Goal: Information Seeking & Learning: Learn about a topic

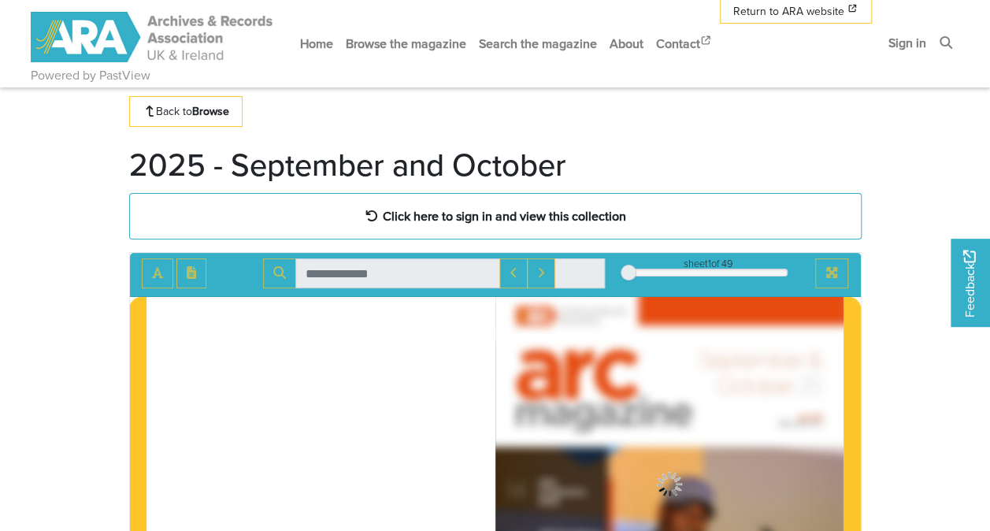
scroll to position [49, 0]
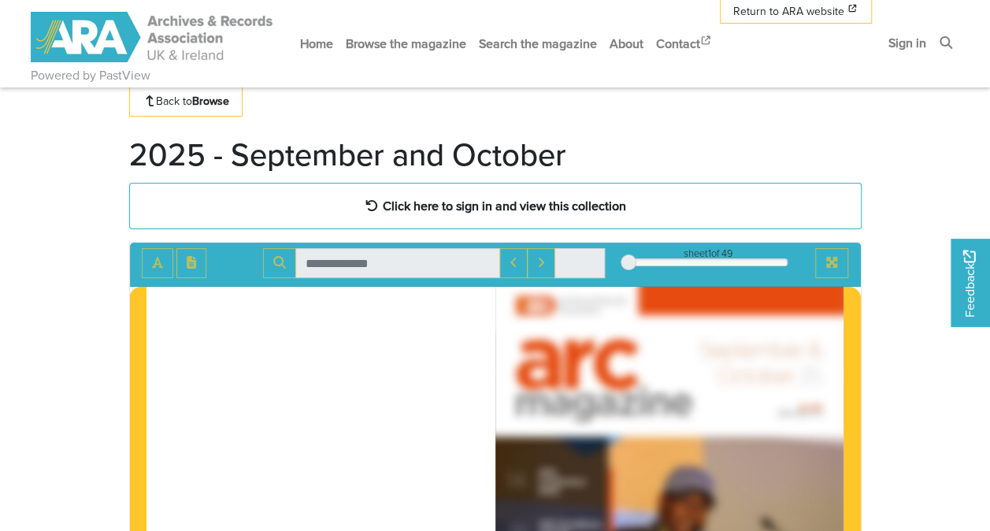
drag, startPoint x: 0, startPoint y: 0, endPoint x: 580, endPoint y: 206, distance: 615.3
drag, startPoint x: 580, startPoint y: 206, endPoint x: 534, endPoint y: 197, distance: 46.6
click at [534, 197] on strong "Click here to sign in and view this collection" at bounding box center [504, 205] width 243 height 17
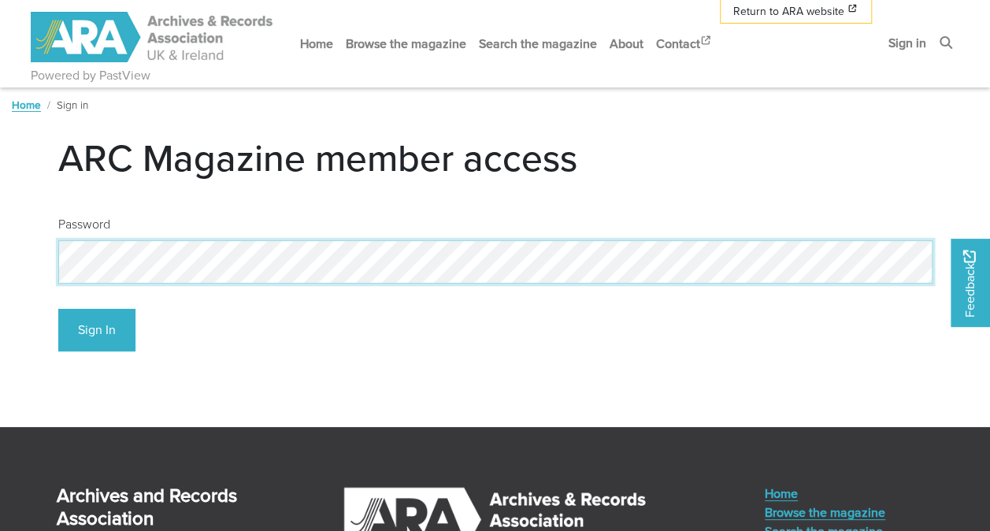
click at [58, 309] on button "Sign In" at bounding box center [96, 330] width 77 height 43
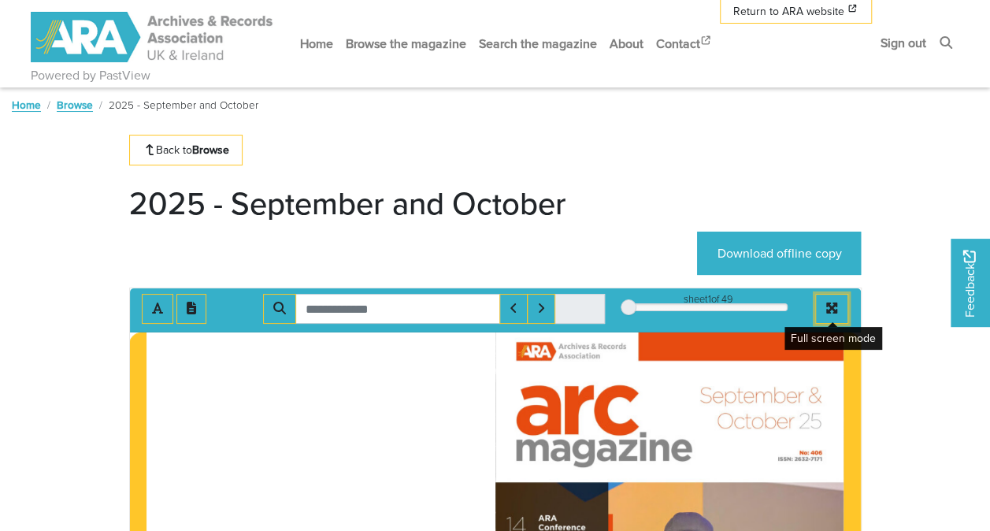
click at [824, 298] on button "Full screen mode" at bounding box center [831, 309] width 33 height 30
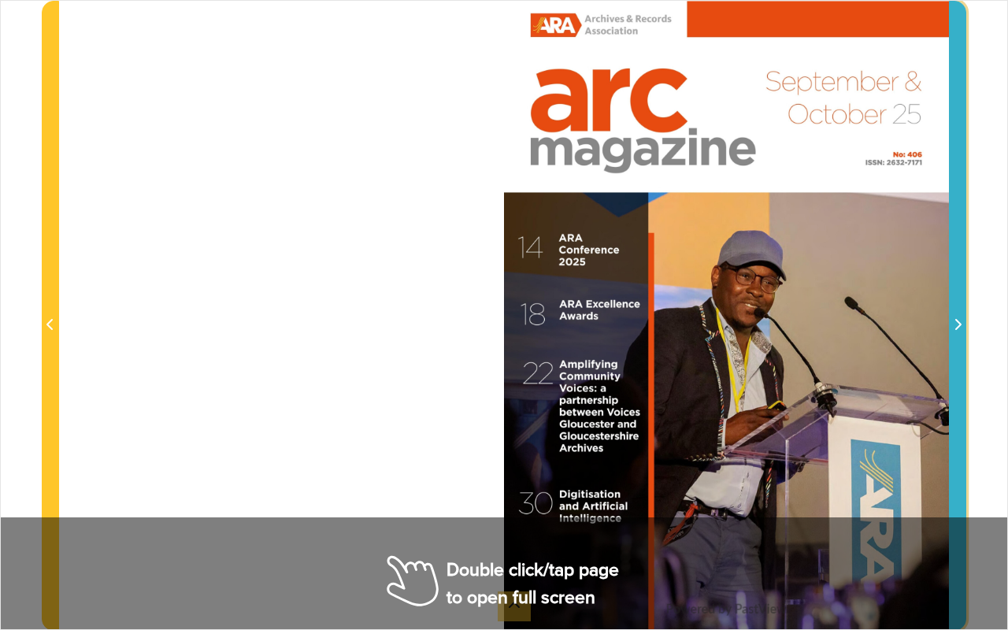
click at [958, 326] on icon "Next Page" at bounding box center [958, 324] width 8 height 13
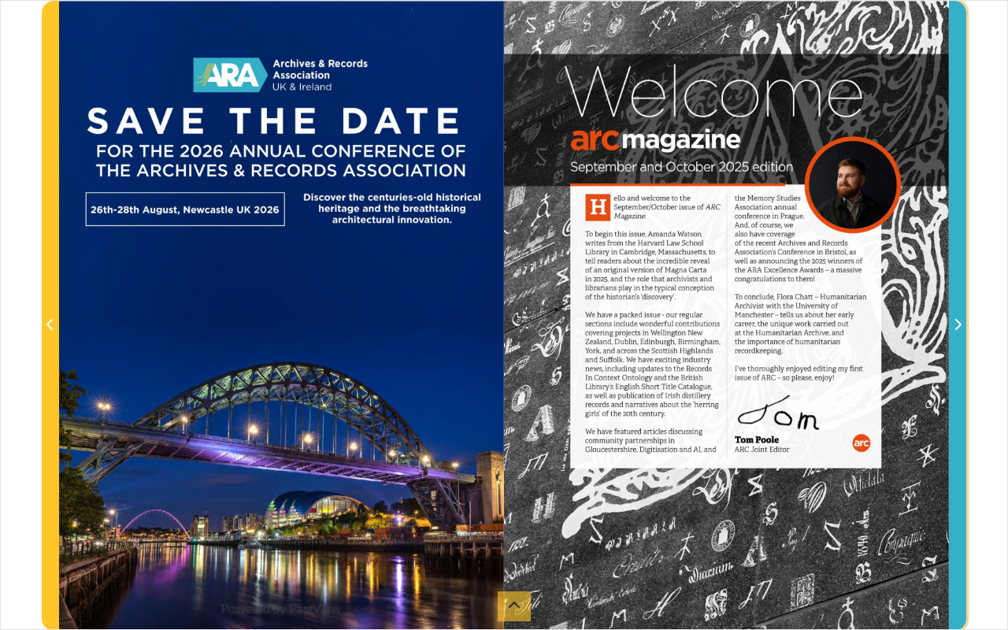
click at [958, 326] on icon "Next Page" at bounding box center [958, 324] width 8 height 13
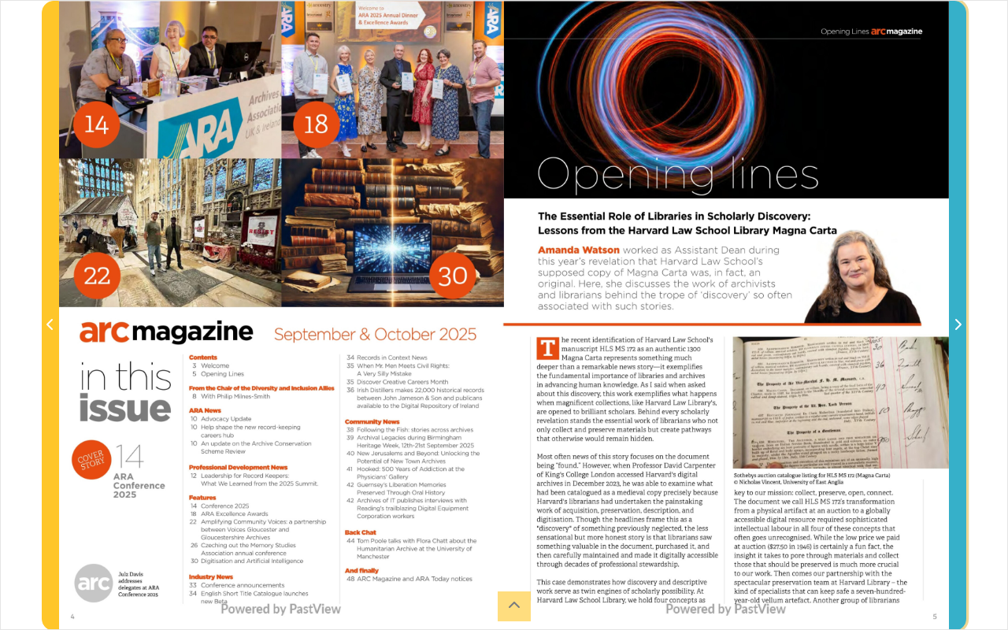
click at [958, 320] on icon "Next Page" at bounding box center [958, 324] width 8 height 13
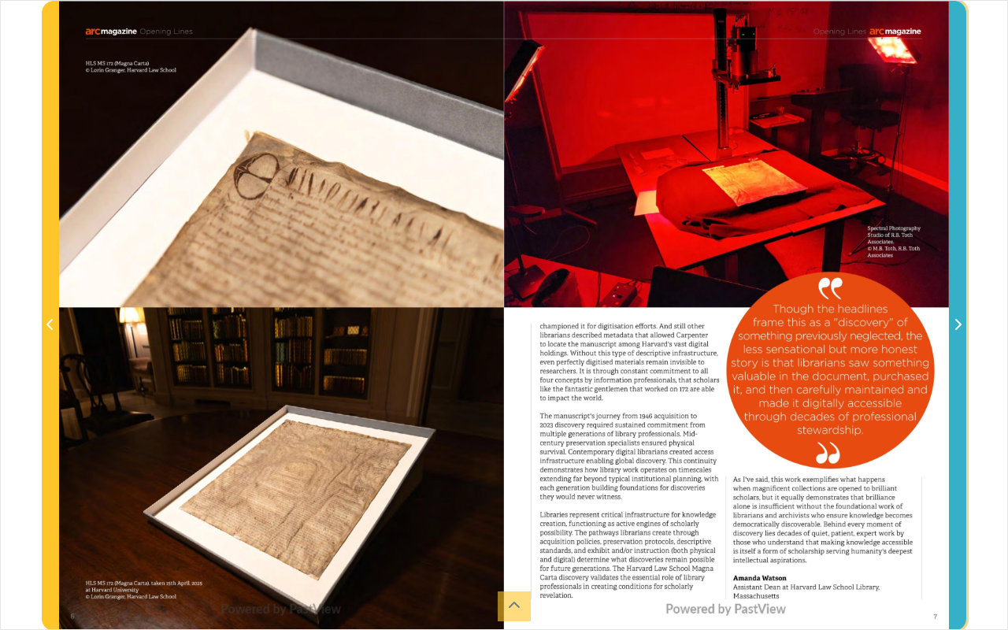
drag, startPoint x: 958, startPoint y: 320, endPoint x: 963, endPoint y: 337, distance: 18.0
click at [963, 337] on span "Next Page" at bounding box center [958, 316] width 16 height 628
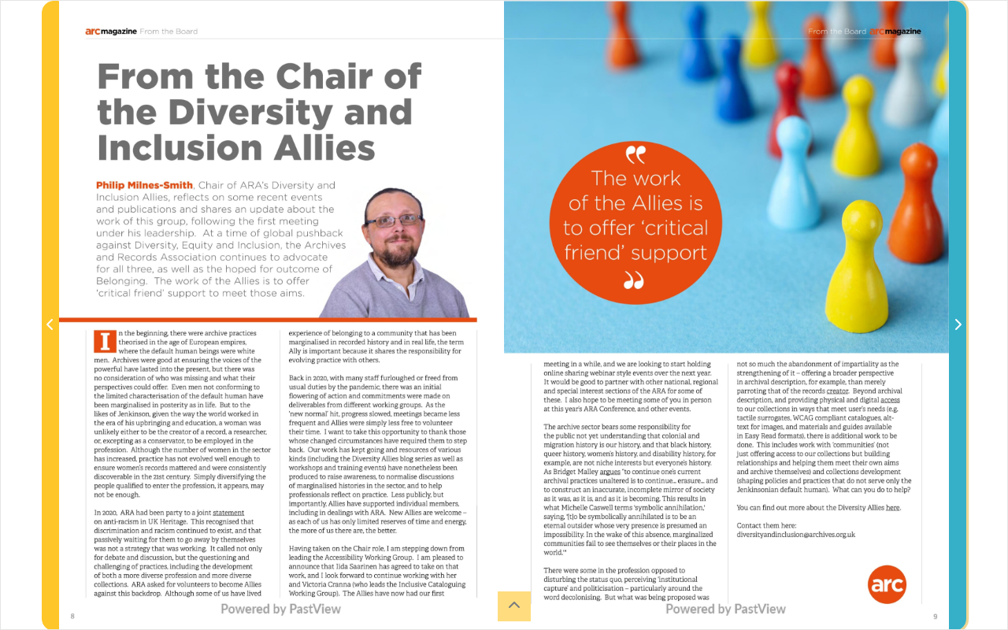
click at [959, 325] on icon "Next Page" at bounding box center [958, 324] width 6 height 11
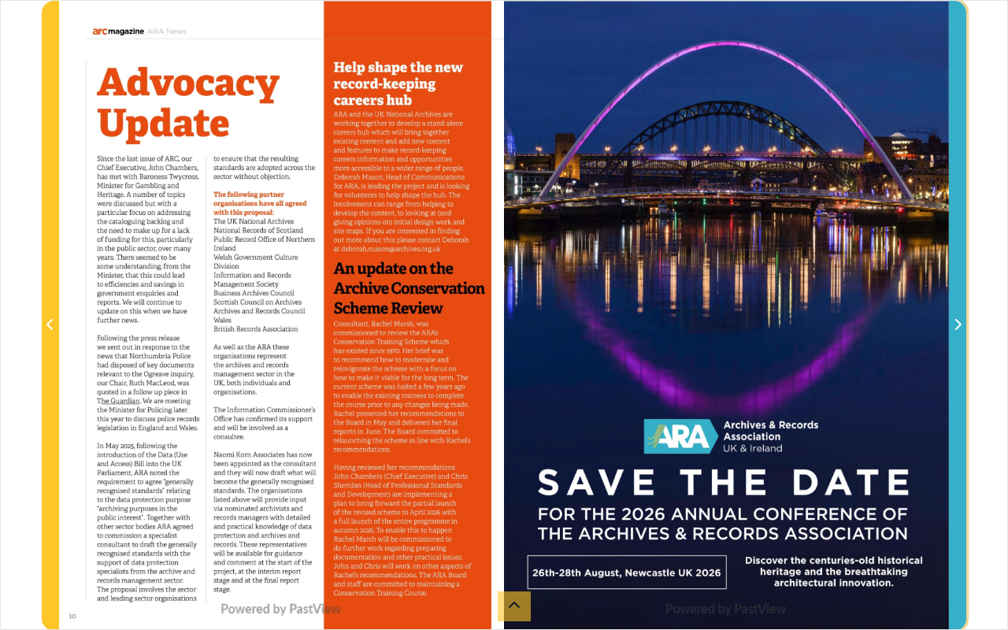
drag, startPoint x: 959, startPoint y: 325, endPoint x: 962, endPoint y: 314, distance: 11.5
click at [962, 314] on span "Next Page" at bounding box center [958, 316] width 16 height 628
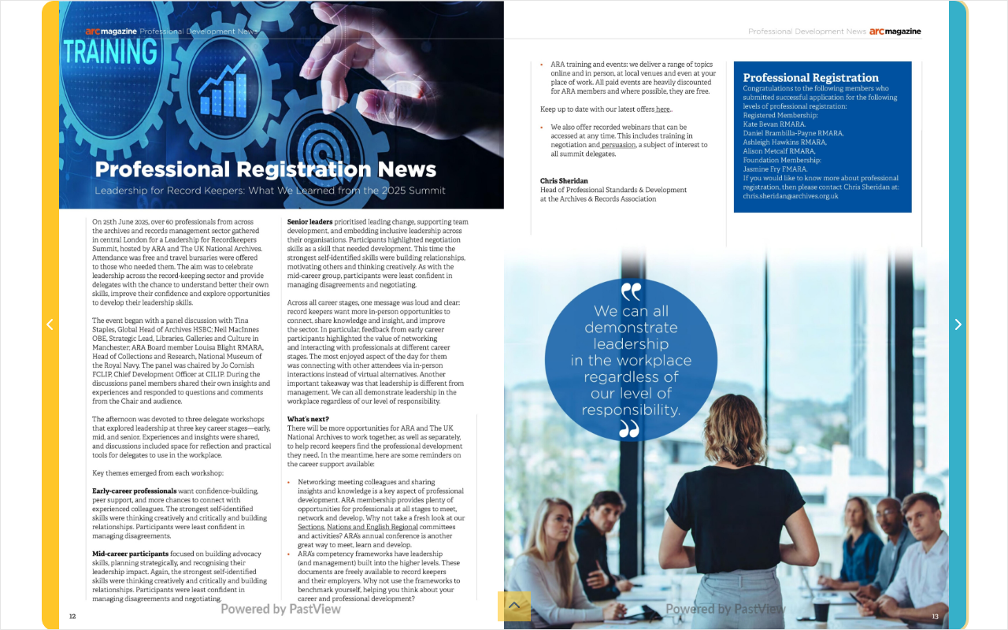
click at [957, 316] on span "Next Page" at bounding box center [958, 325] width 16 height 19
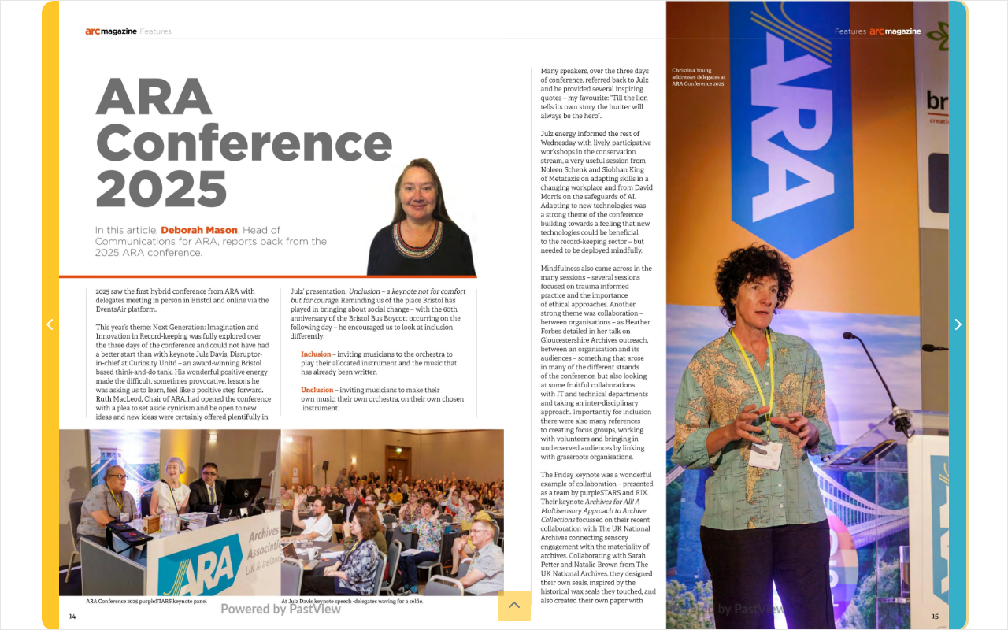
click at [957, 318] on icon "Next Page" at bounding box center [958, 324] width 8 height 13
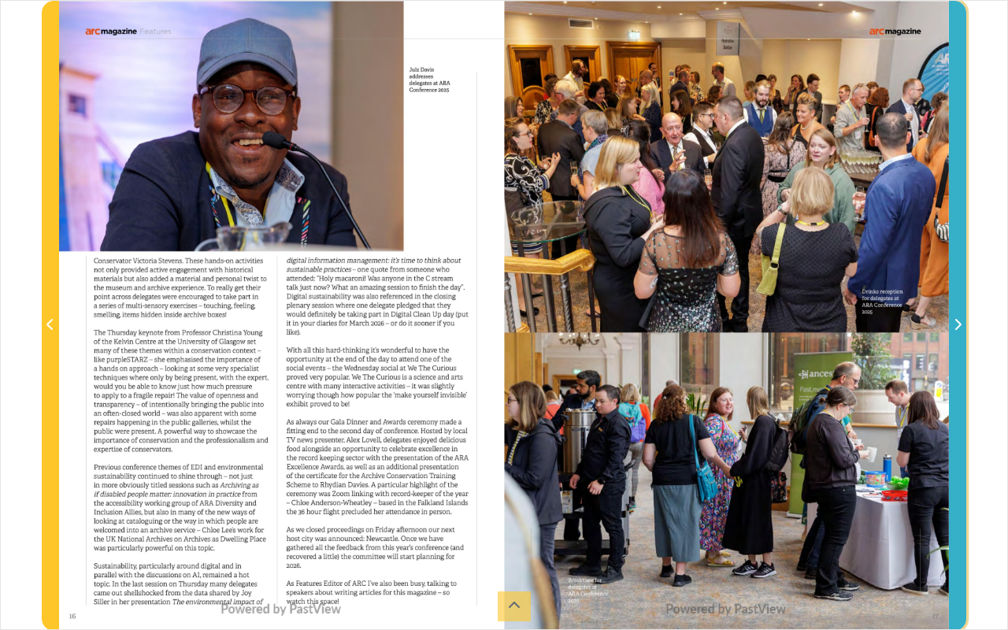
click at [957, 318] on icon "Next Page" at bounding box center [958, 324] width 8 height 13
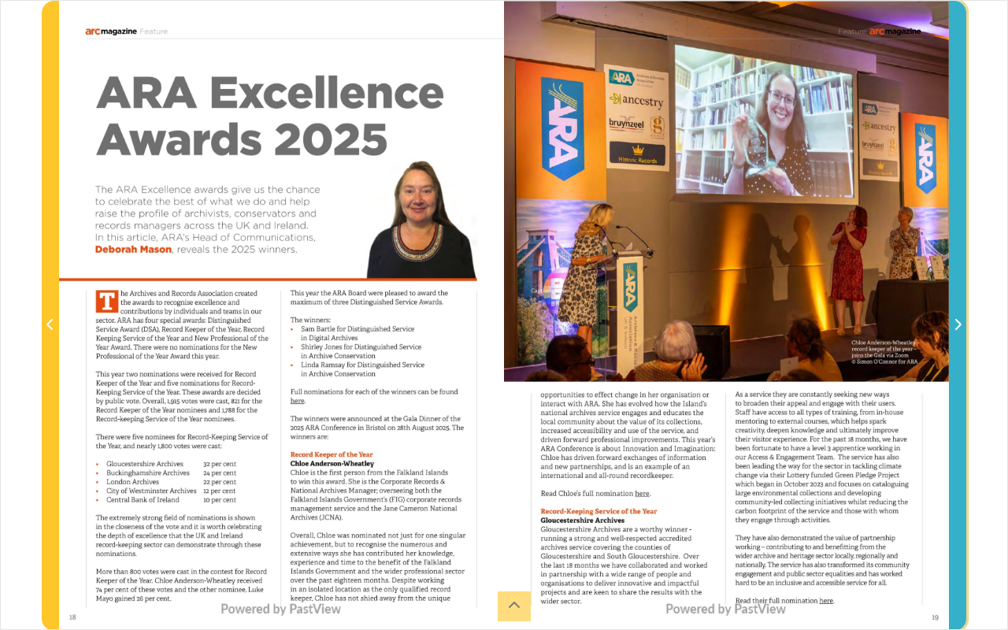
click at [957, 318] on icon "Next Page" at bounding box center [958, 324] width 8 height 13
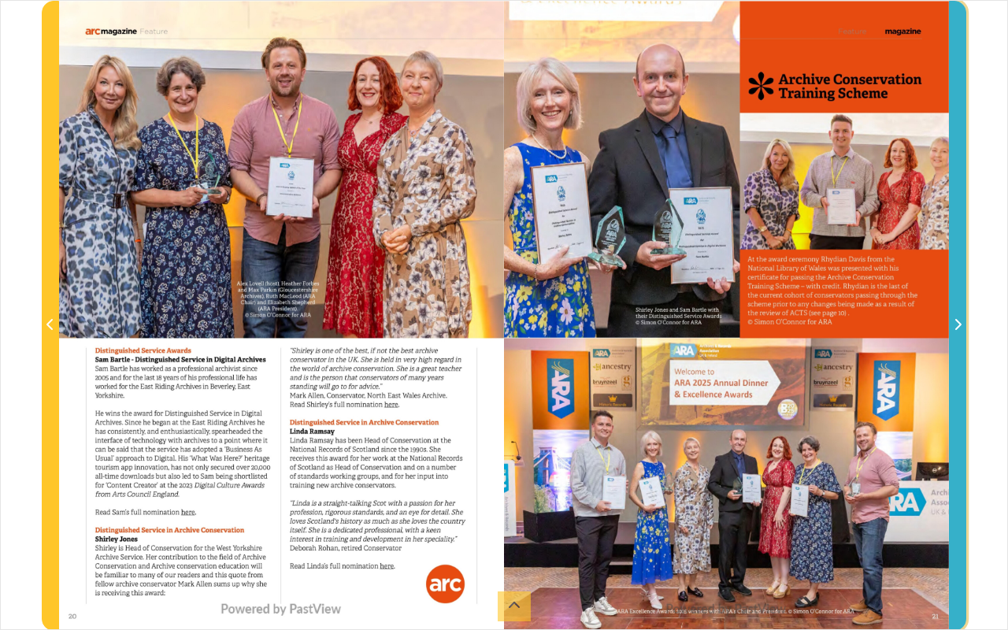
click at [957, 318] on icon "Next Page" at bounding box center [958, 324] width 8 height 13
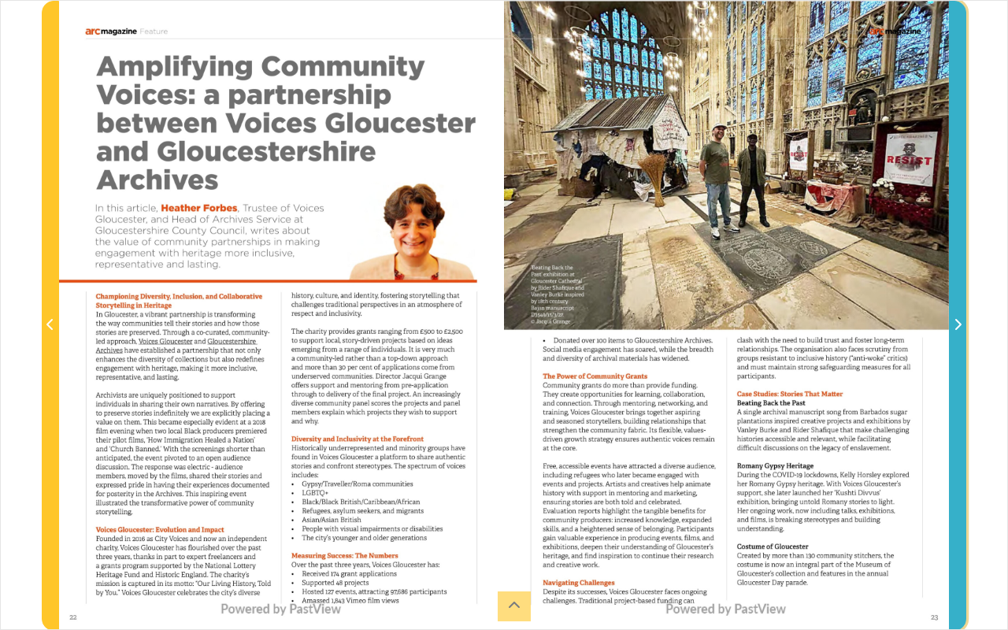
click at [957, 318] on icon "Next Page" at bounding box center [958, 324] width 8 height 13
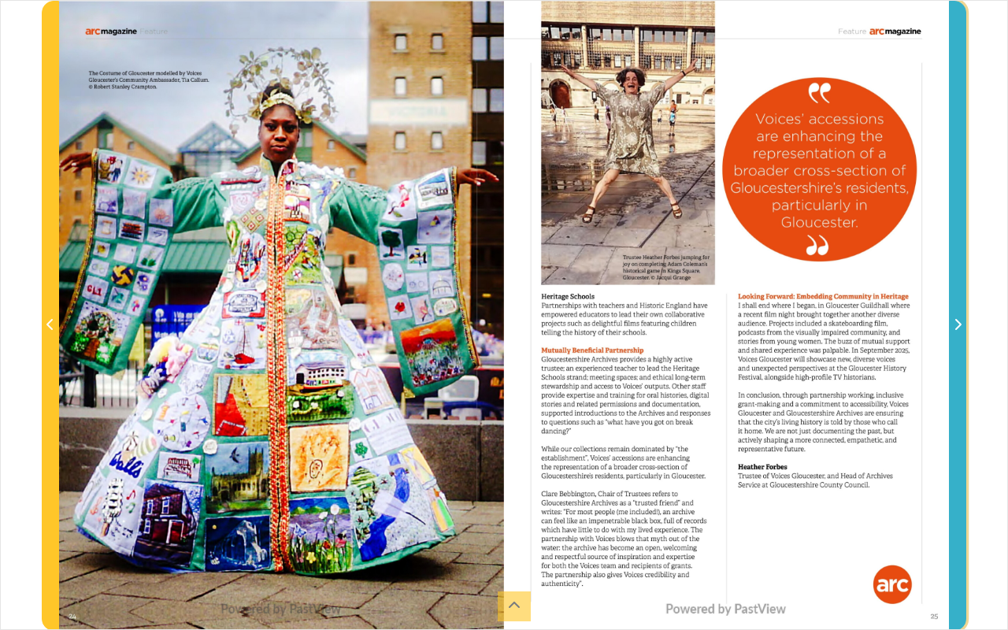
click at [957, 318] on icon "Next Page" at bounding box center [958, 324] width 8 height 13
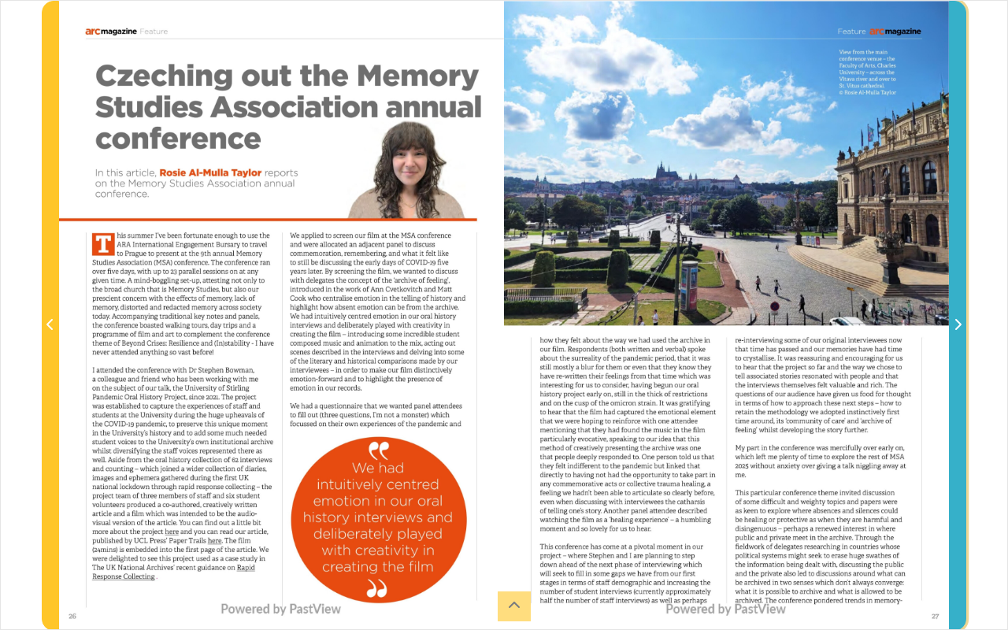
click at [957, 318] on icon "Next Page" at bounding box center [958, 324] width 8 height 13
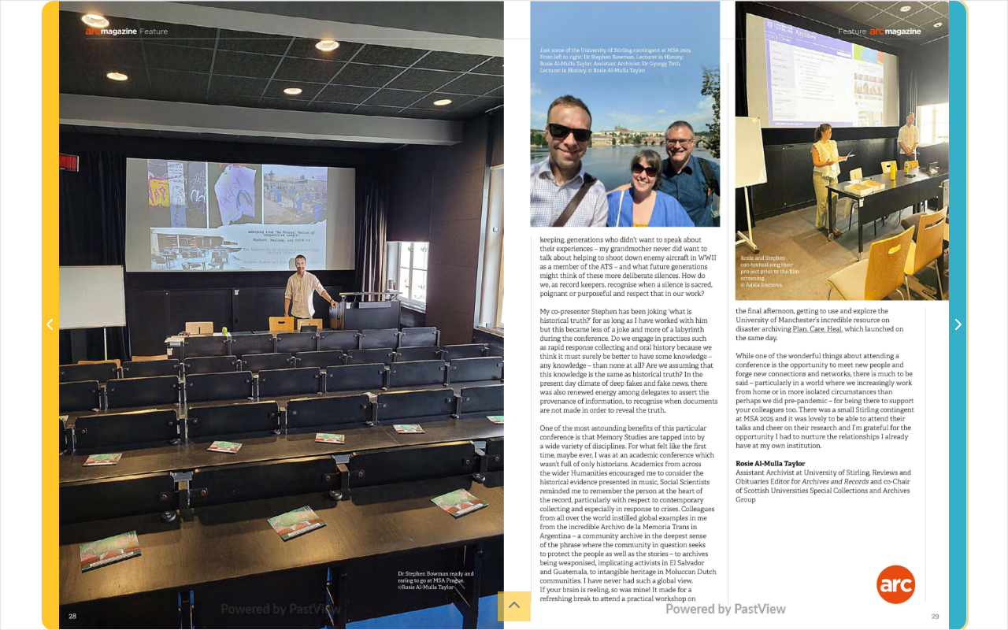
click at [957, 318] on icon "Next Page" at bounding box center [958, 324] width 8 height 13
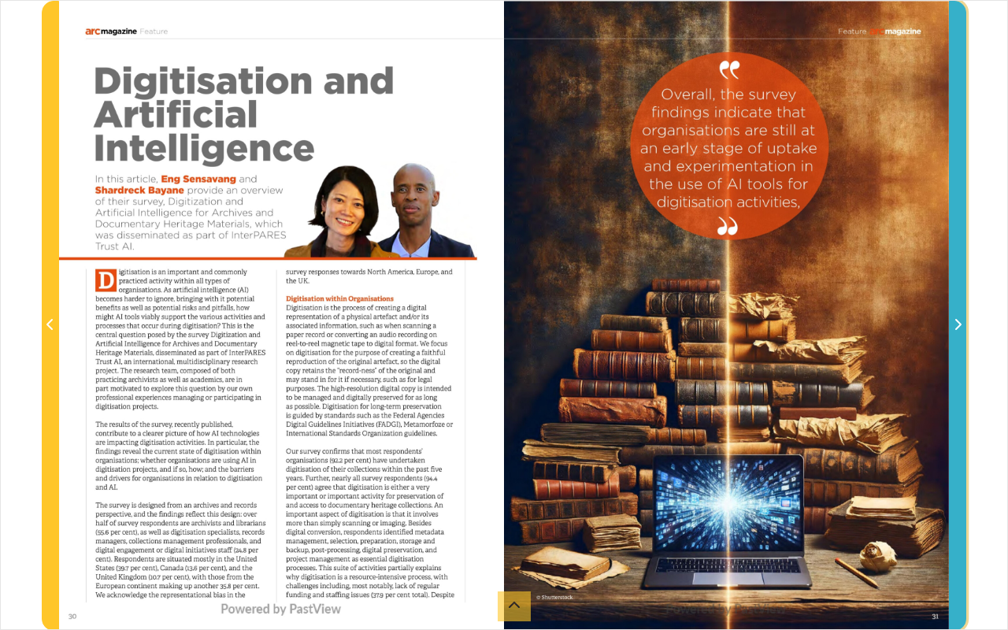
click at [957, 318] on icon "Next Page" at bounding box center [958, 324] width 8 height 13
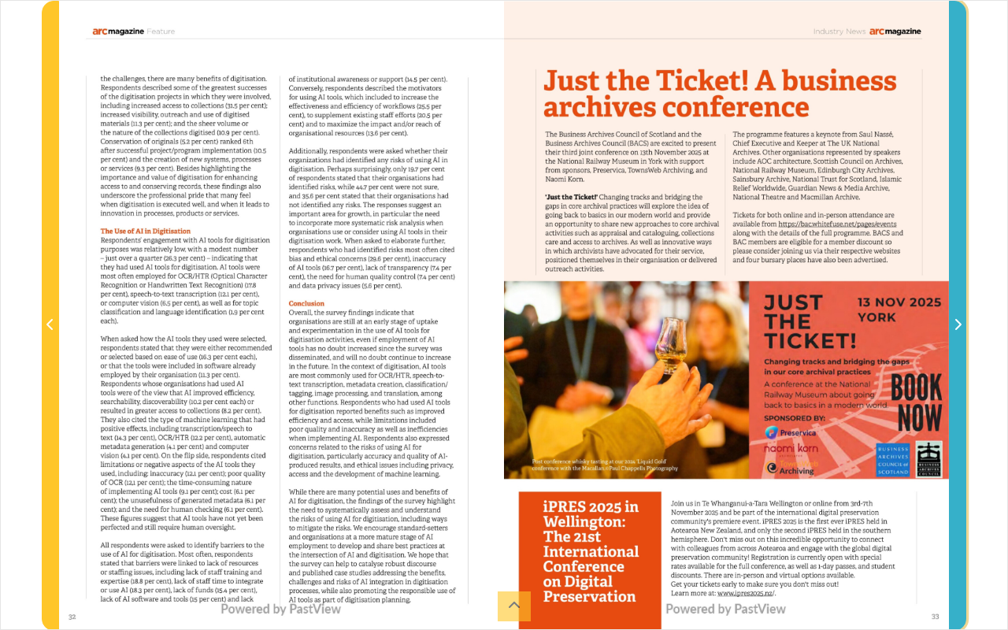
click at [959, 318] on icon "Next Page" at bounding box center [958, 324] width 8 height 13
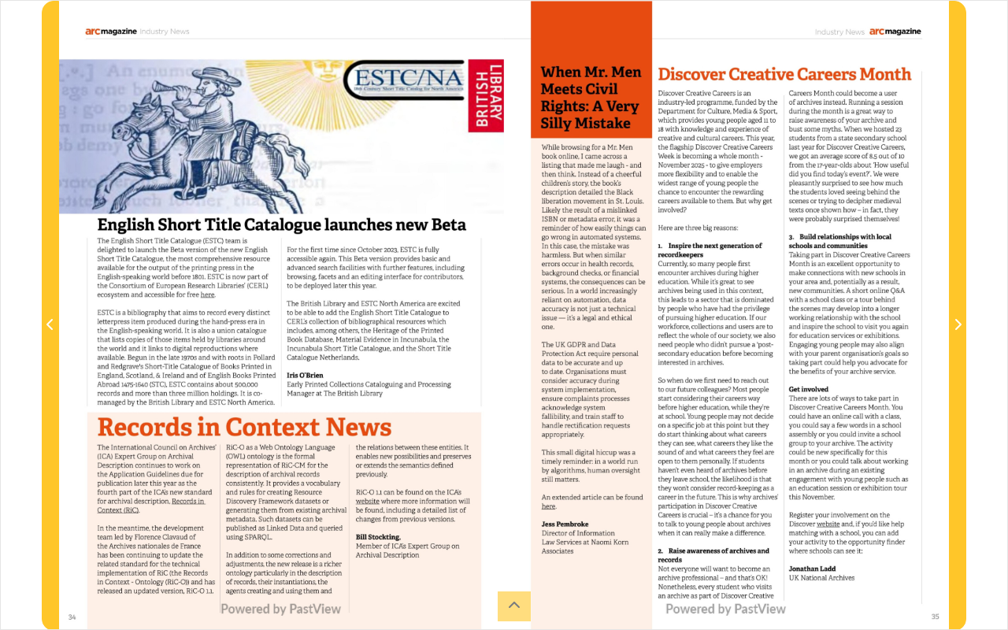
drag, startPoint x: 960, startPoint y: 318, endPoint x: 972, endPoint y: 339, distance: 24.3
click at [972, 339] on div "sheet 34 of 49 34 **" at bounding box center [504, 315] width 1008 height 630
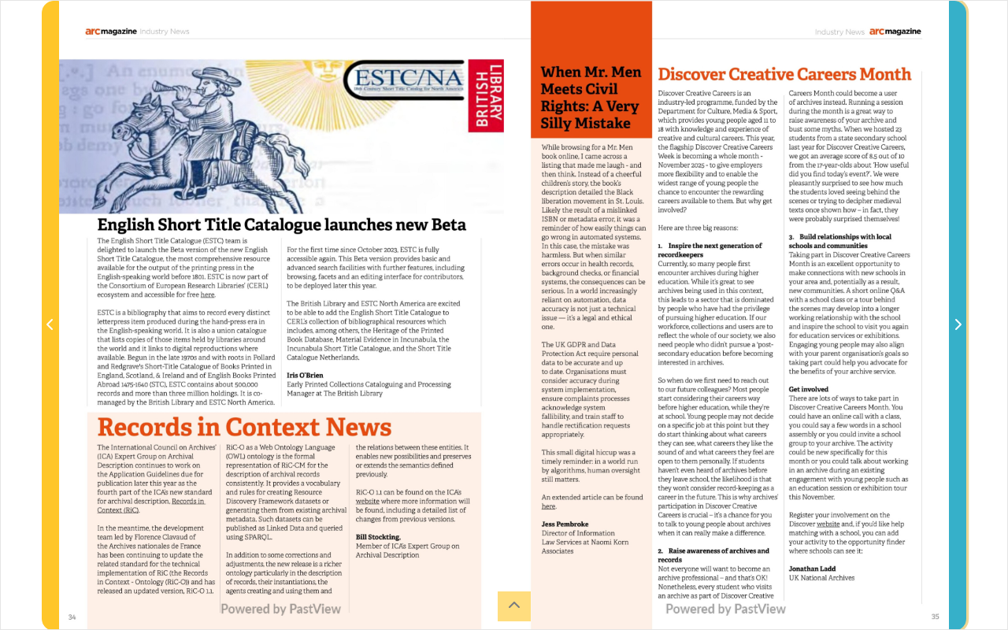
click at [959, 324] on icon "Next Page" at bounding box center [958, 324] width 8 height 13
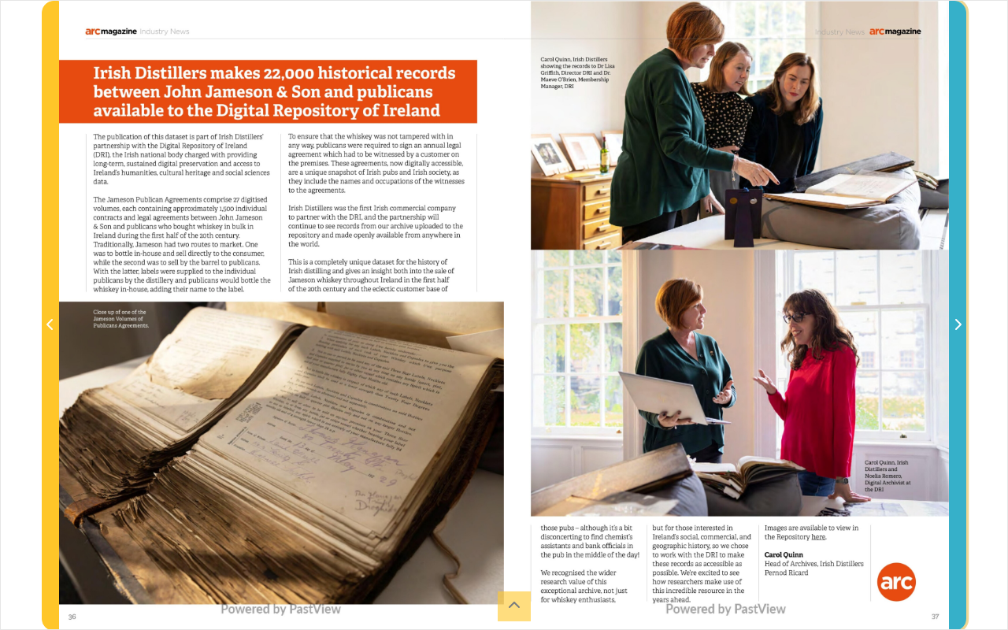
click at [959, 324] on icon "Next Page" at bounding box center [958, 324] width 8 height 13
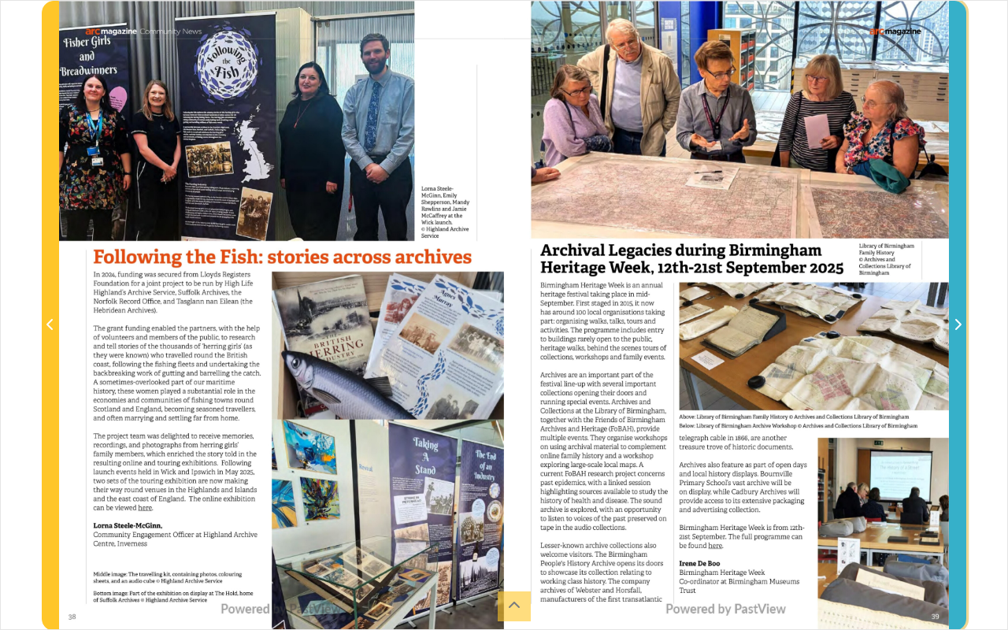
click at [959, 324] on icon "Next Page" at bounding box center [958, 324] width 8 height 13
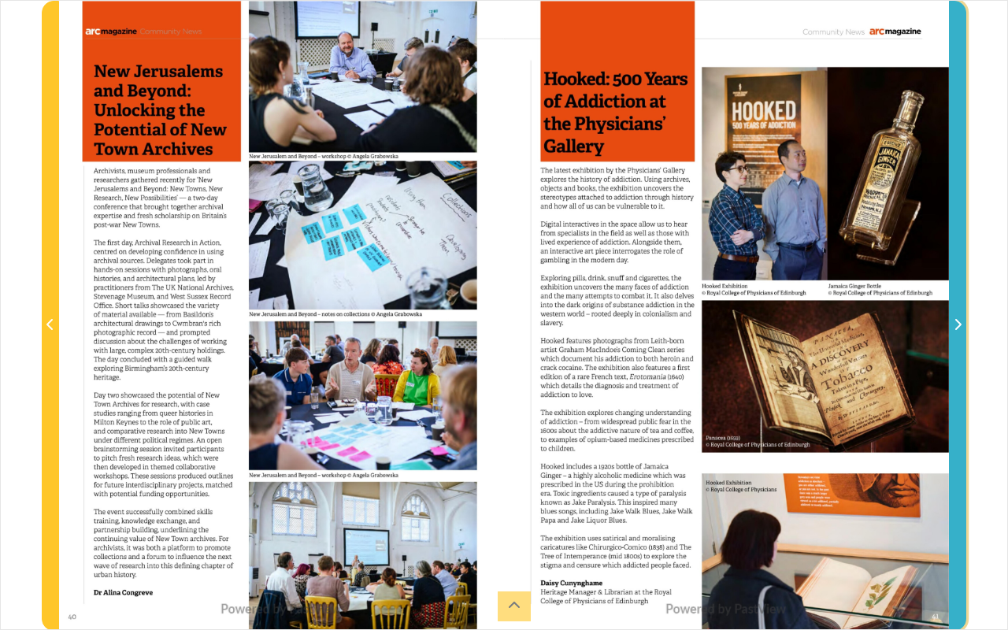
click at [959, 324] on icon "Next Page" at bounding box center [958, 324] width 8 height 13
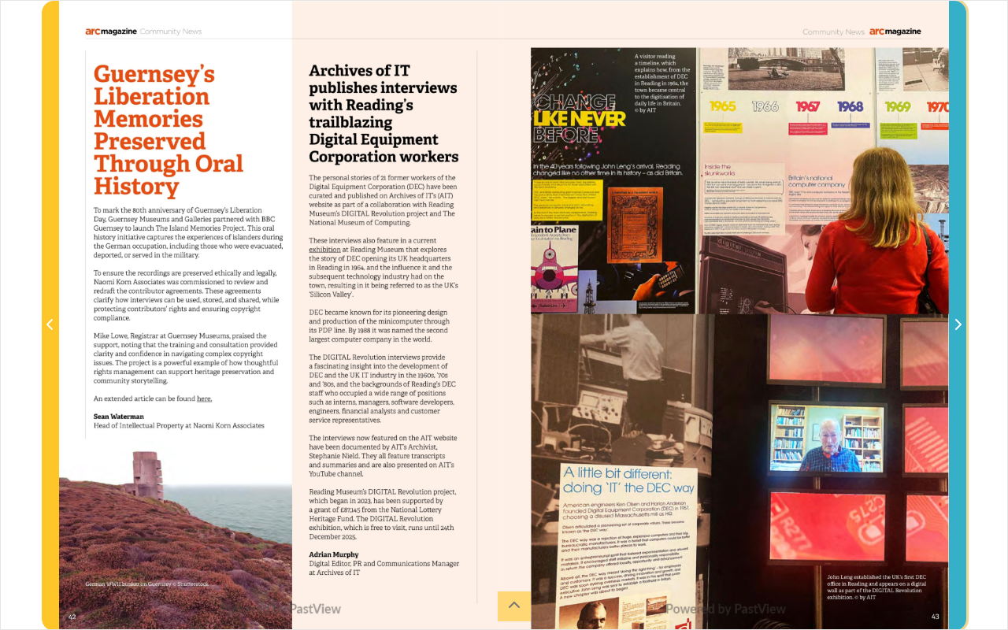
click at [959, 324] on icon "Next Page" at bounding box center [958, 324] width 8 height 13
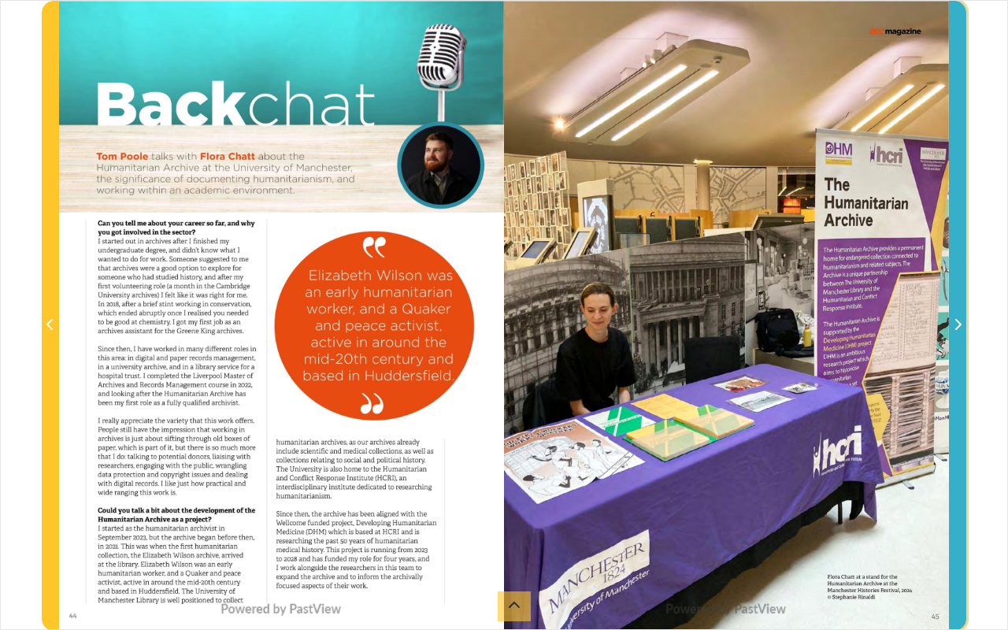
click at [959, 324] on icon "Next Page" at bounding box center [958, 324] width 8 height 13
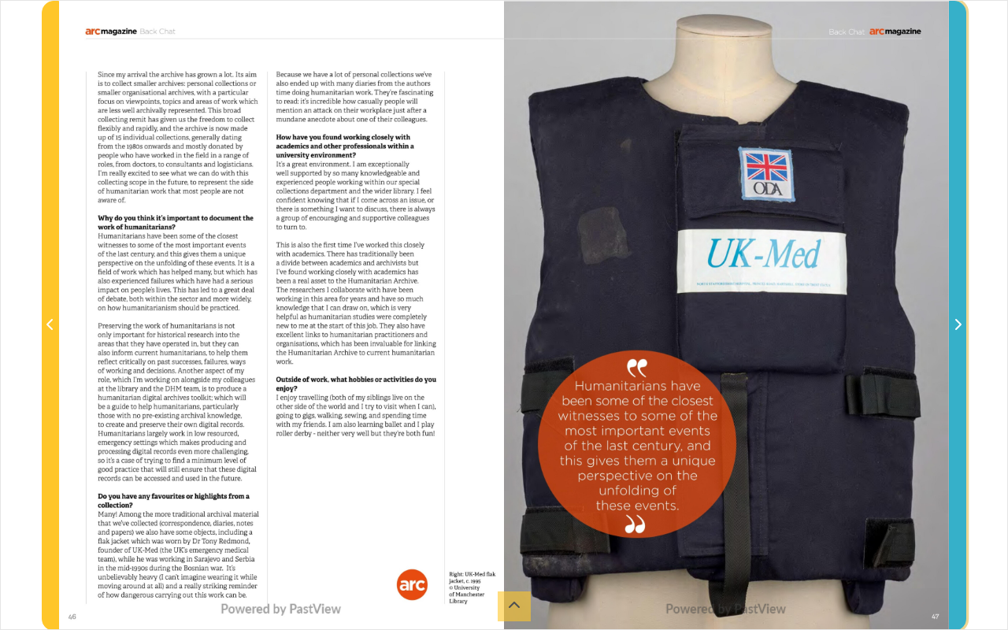
click at [959, 324] on icon "Next Page" at bounding box center [958, 324] width 8 height 13
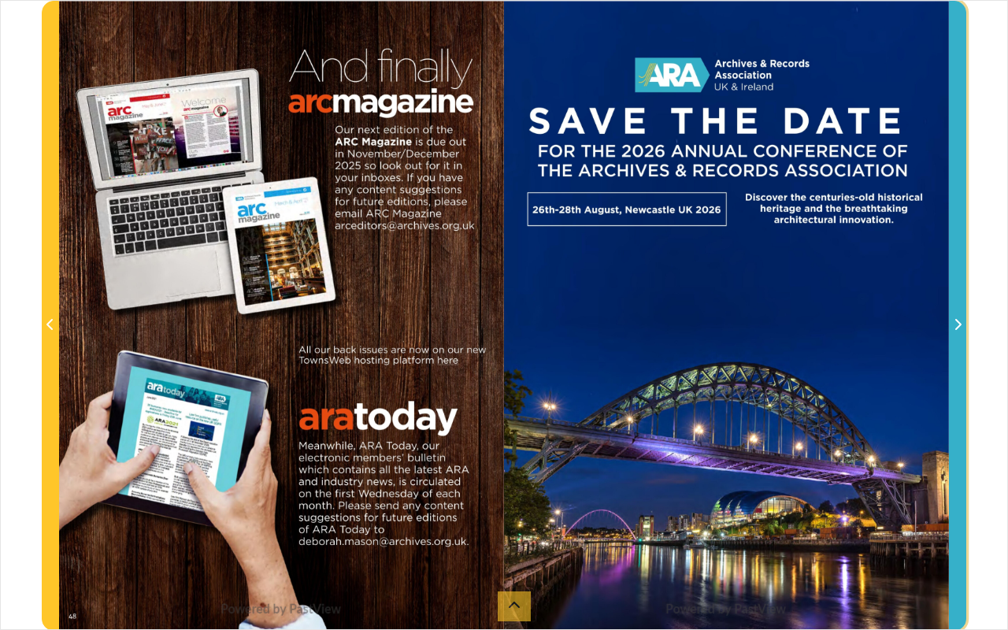
click at [959, 324] on icon "Next Page" at bounding box center [958, 324] width 8 height 13
